Goal: Check status: Check status

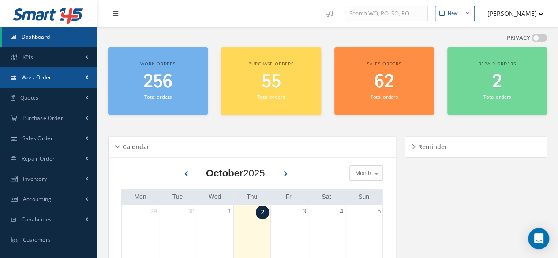
click at [32, 79] on span "Work Order" at bounding box center [37, 78] width 30 height 8
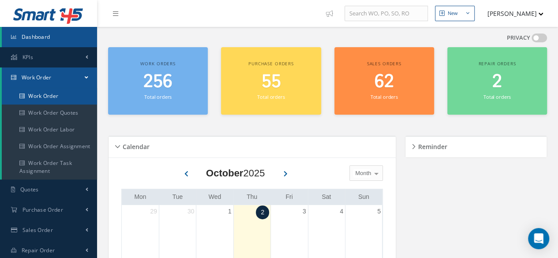
click at [43, 95] on link "Work Order" at bounding box center [49, 96] width 95 height 17
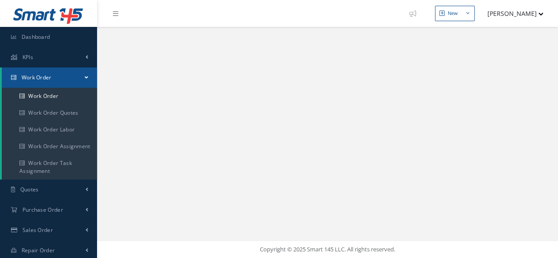
select select "25"
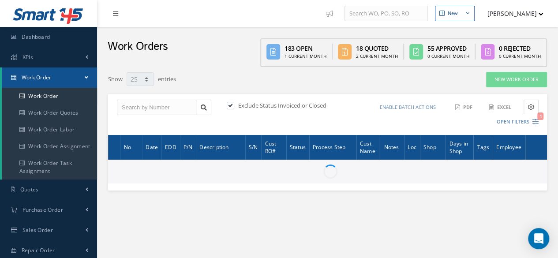
click at [234, 107] on label at bounding box center [235, 106] width 2 height 8
click at [232, 107] on input "checkbox" at bounding box center [230, 106] width 6 height 6
checkbox input "false"
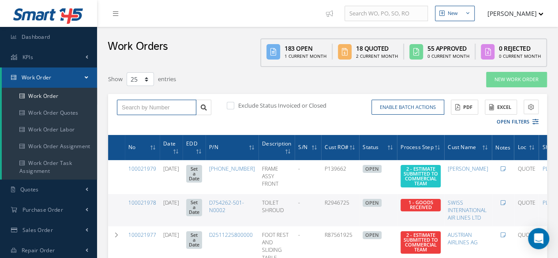
click at [143, 110] on input "text" at bounding box center [156, 108] width 79 height 16
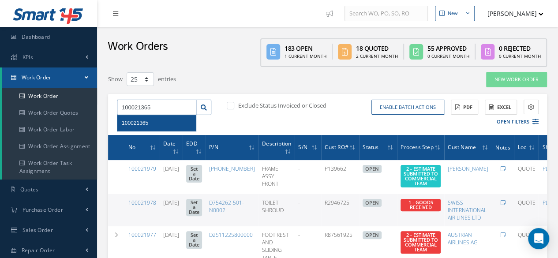
type input "100021365"
click at [154, 125] on div "100021365" at bounding box center [157, 123] width 70 height 9
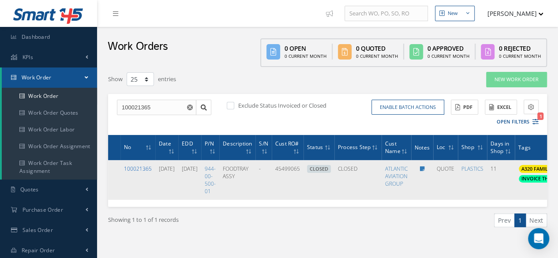
click at [142, 168] on link "100021365" at bounding box center [138, 169] width 28 height 8
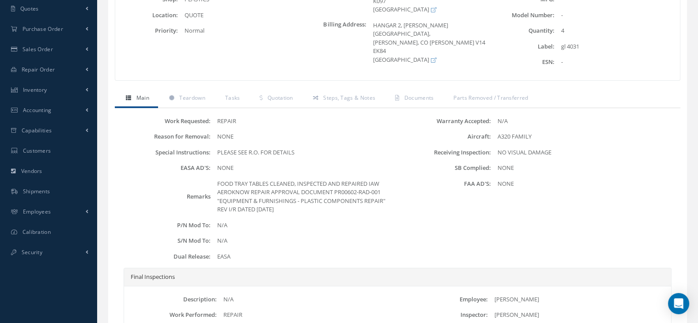
scroll to position [166, 0]
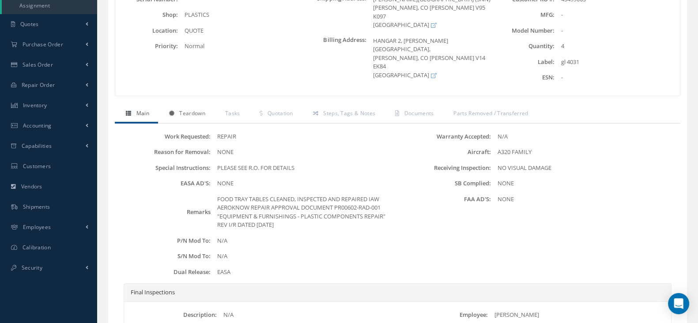
click at [201, 113] on span "Teardown" at bounding box center [192, 113] width 26 height 8
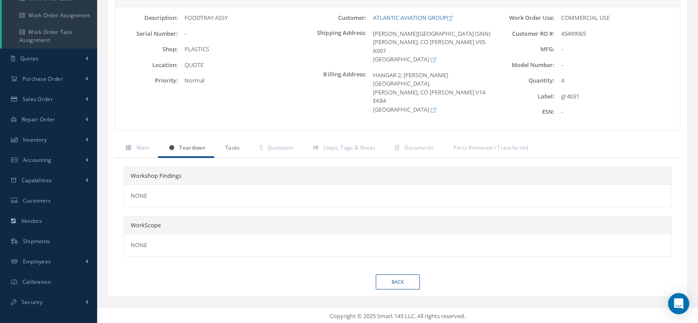
click at [232, 146] on span "Tasks" at bounding box center [232, 148] width 15 height 8
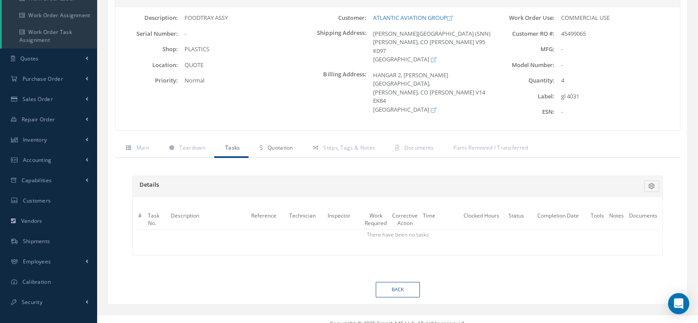
click at [280, 145] on span "Quotation" at bounding box center [280, 148] width 26 height 8
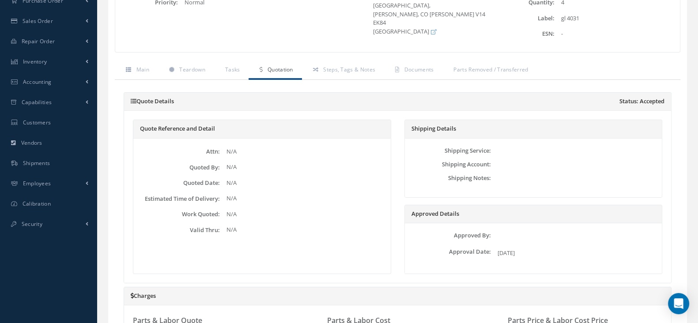
scroll to position [44, 0]
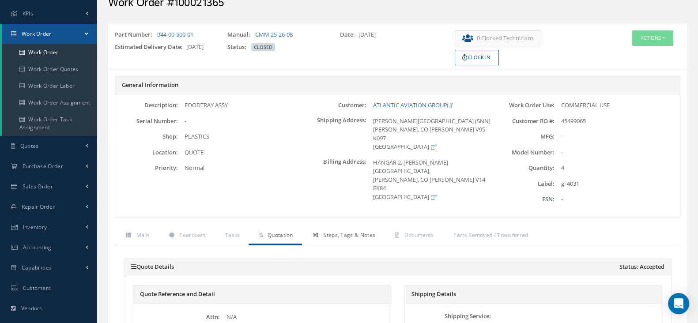
click at [353, 237] on span "Steps, Tags & Notes" at bounding box center [349, 235] width 52 height 8
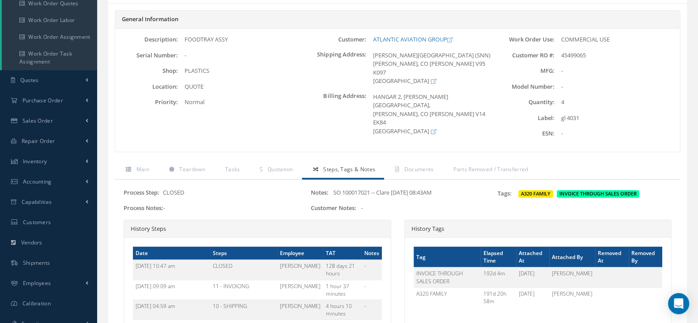
scroll to position [99, 0]
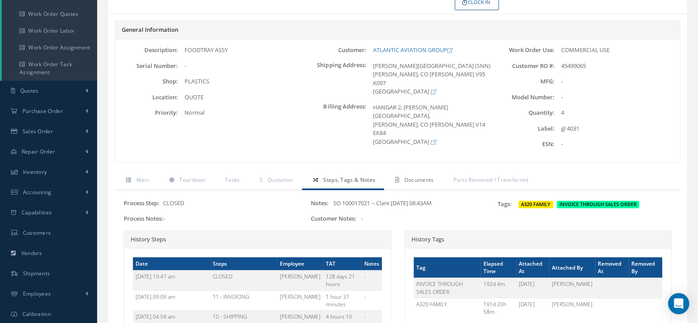
click at [412, 182] on span "Documents" at bounding box center [419, 180] width 30 height 8
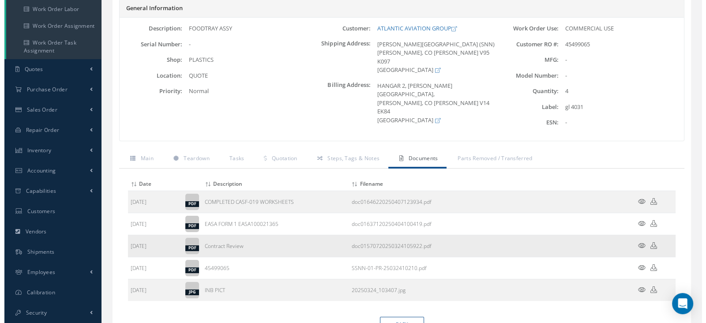
scroll to position [154, 0]
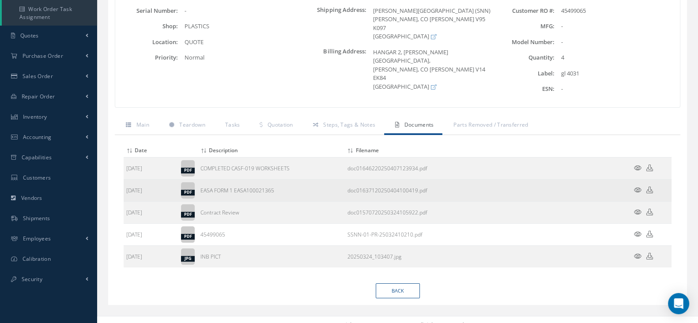
click at [620, 191] on icon at bounding box center [638, 190] width 8 height 7
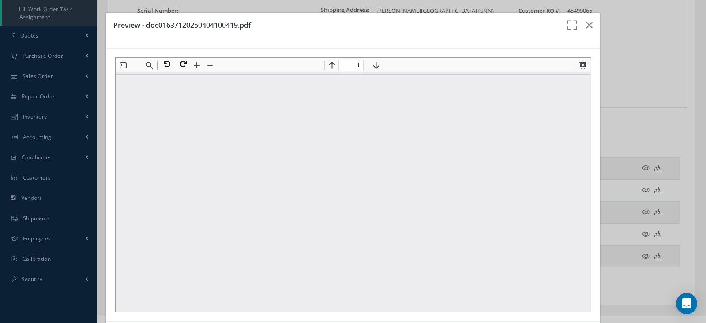
scroll to position [0, 0]
type input "1"
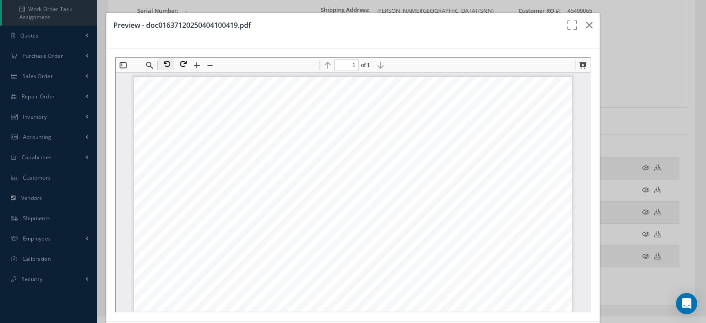
click at [166, 62] on button at bounding box center [166, 62] width 16 height 11
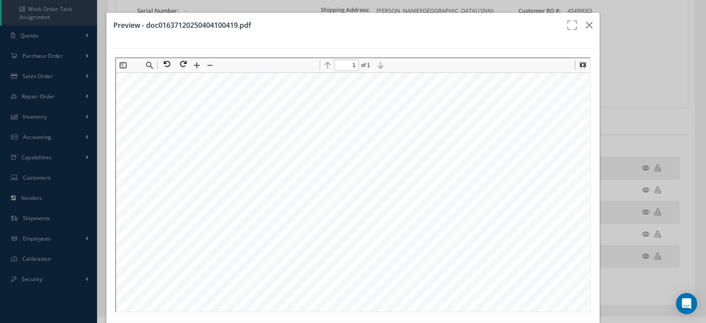
scroll to position [132, 19]
click at [586, 23] on icon "button" at bounding box center [589, 25] width 7 height 11
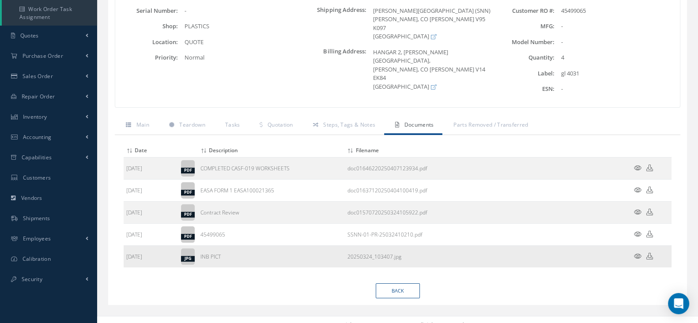
click at [620, 256] on icon at bounding box center [638, 256] width 8 height 7
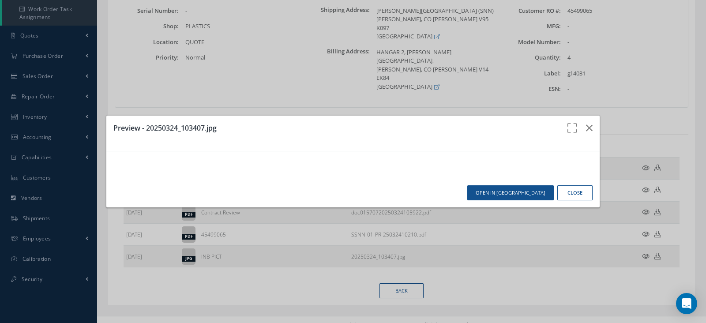
scroll to position [0, 0]
click at [587, 116] on button "button" at bounding box center [589, 128] width 21 height 25
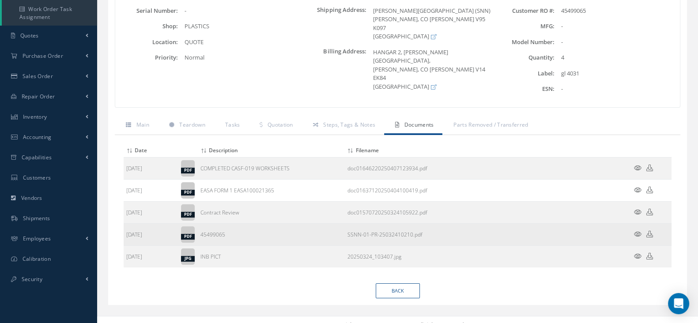
click at [620, 233] on icon at bounding box center [638, 234] width 8 height 7
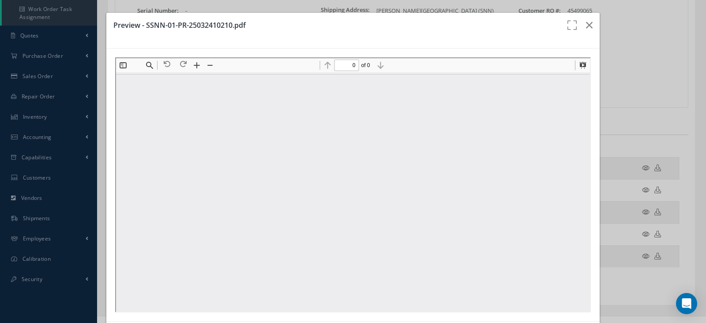
type input "1"
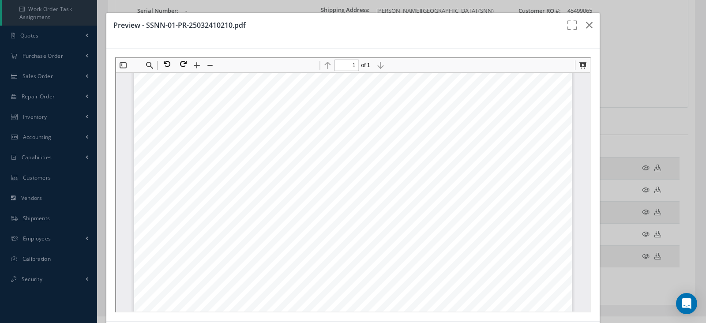
scroll to position [4, 0]
click at [586, 25] on icon "button" at bounding box center [589, 25] width 7 height 11
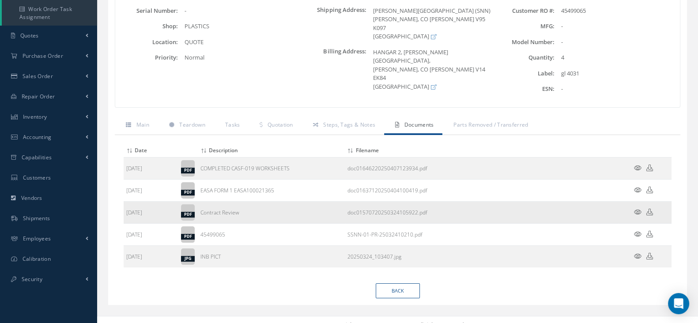
click at [620, 211] on icon at bounding box center [638, 212] width 8 height 7
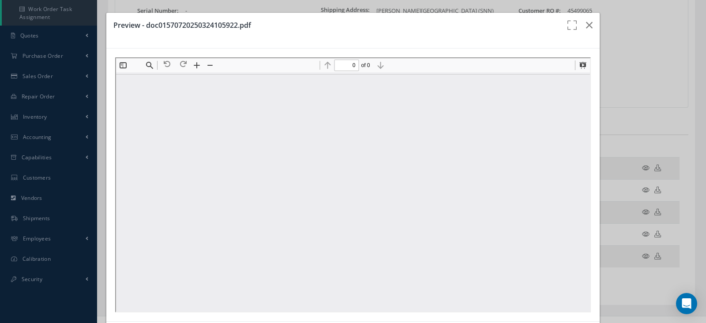
scroll to position [0, 0]
type input "1"
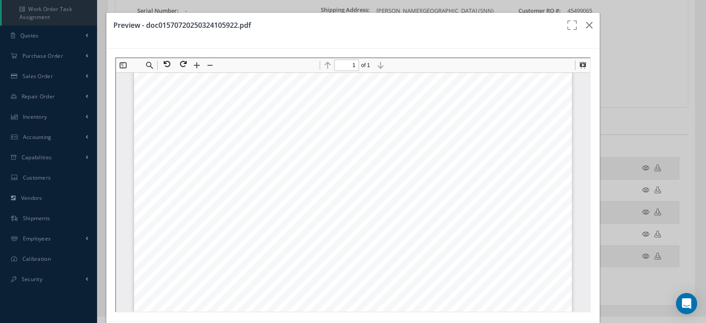
scroll to position [59, 0]
click at [586, 24] on icon "button" at bounding box center [589, 25] width 7 height 11
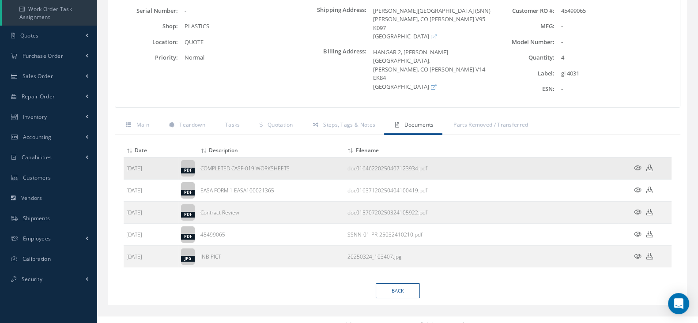
click at [620, 166] on icon at bounding box center [638, 168] width 8 height 7
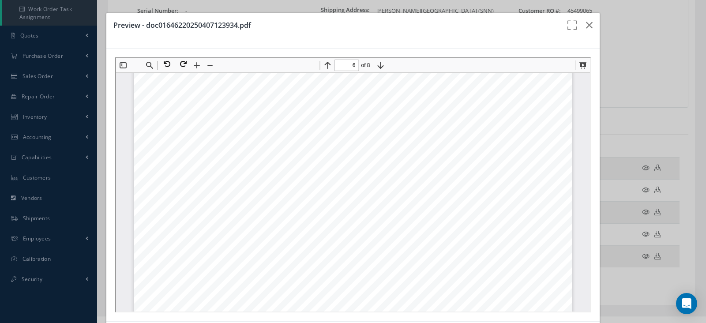
scroll to position [3424, 0]
type input "7"
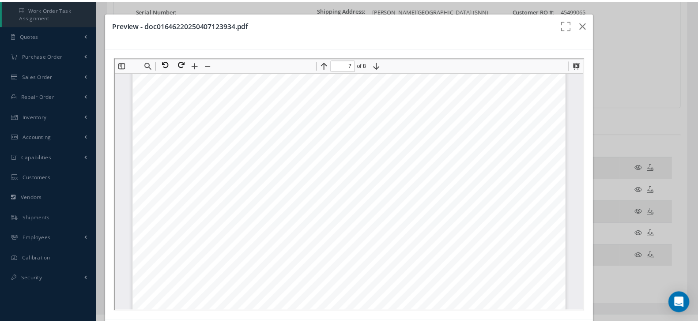
scroll to position [3866, 0]
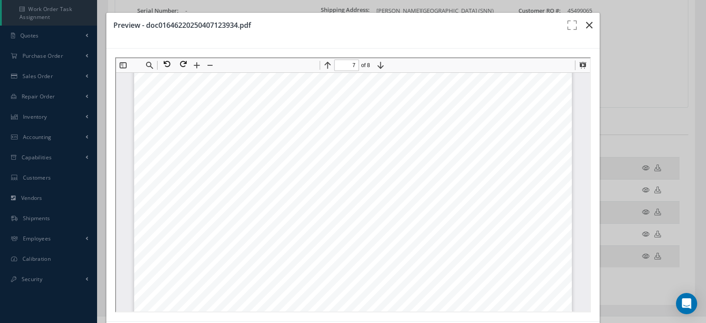
drag, startPoint x: 582, startPoint y: 22, endPoint x: 577, endPoint y: 25, distance: 6.4
click at [586, 21] on icon "button" at bounding box center [589, 25] width 7 height 11
